Goal: Navigation & Orientation: Find specific page/section

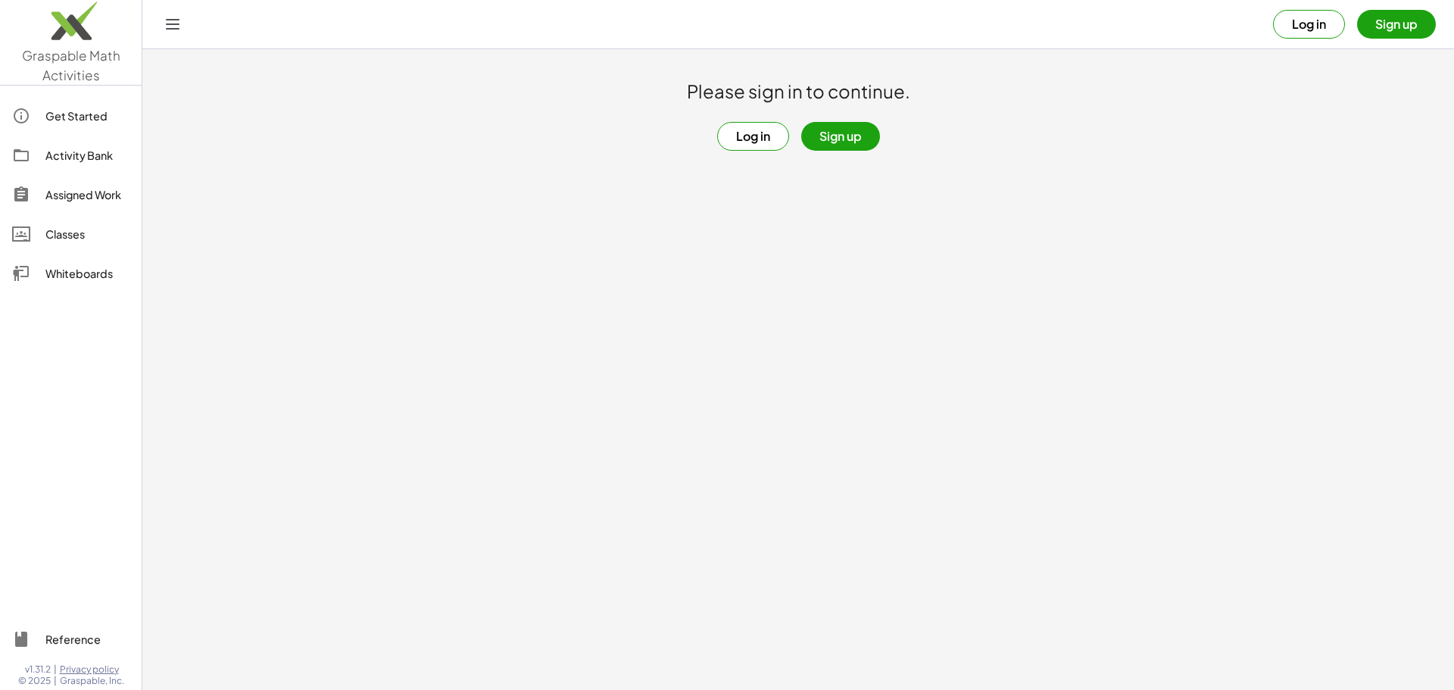
click at [749, 134] on button "Log in" at bounding box center [753, 136] width 72 height 29
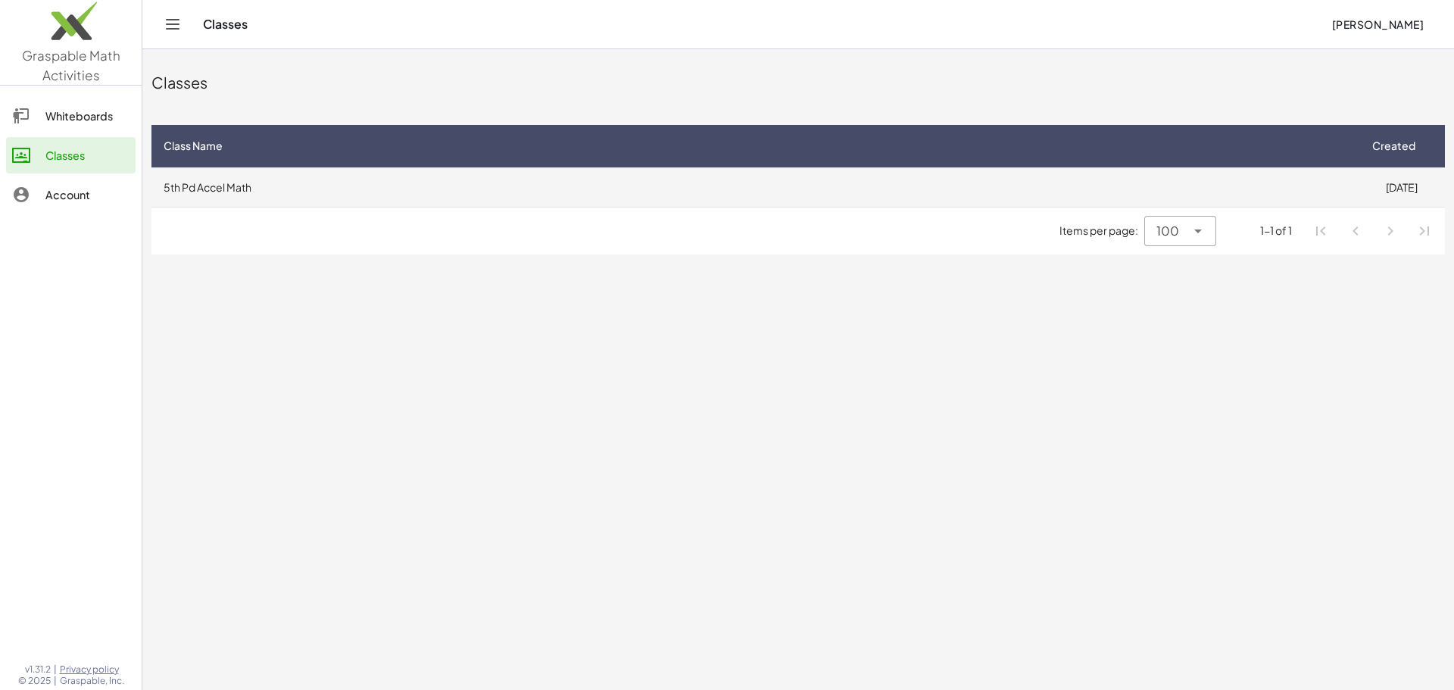
click at [747, 186] on td "5th Pd Accel Math" at bounding box center [754, 186] width 1206 height 39
